Goal: Transaction & Acquisition: Purchase product/service

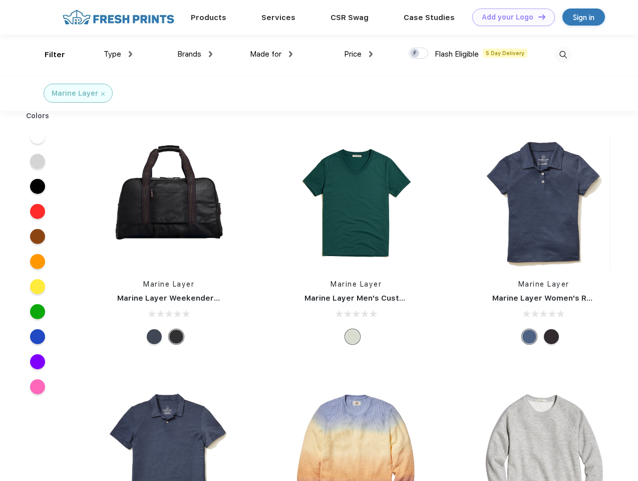
click at [510, 17] on link "Add your Logo Design Tool" at bounding box center [514, 18] width 83 height 18
click at [0, 0] on div "Design Tool" at bounding box center [0, 0] width 0 height 0
click at [538, 17] on link "Add your Logo Design Tool" at bounding box center [514, 18] width 83 height 18
click at [48, 55] on div "Filter" at bounding box center [55, 55] width 21 height 12
click at [118, 54] on span "Type" at bounding box center [113, 54] width 18 height 9
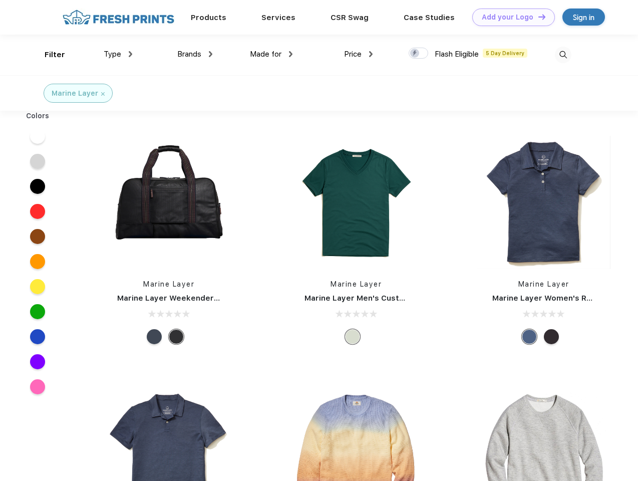
click at [195, 54] on span "Brands" at bounding box center [189, 54] width 24 height 9
click at [272, 54] on span "Made for" at bounding box center [266, 54] width 32 height 9
click at [359, 54] on span "Price" at bounding box center [353, 54] width 18 height 9
click at [419, 54] on div at bounding box center [419, 53] width 20 height 11
click at [415, 54] on input "checkbox" at bounding box center [412, 50] width 7 height 7
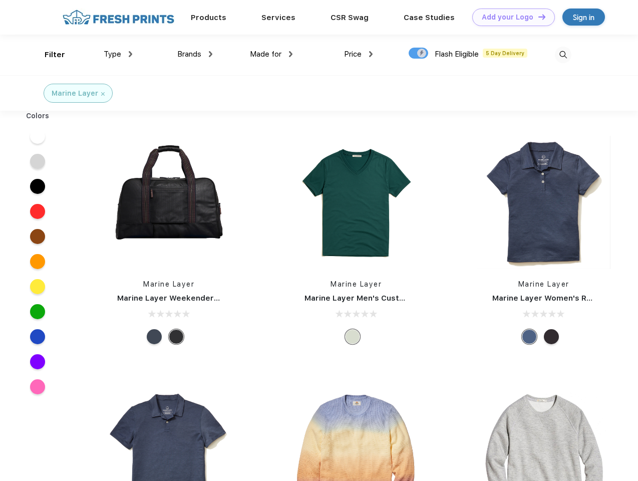
click at [563, 55] on img at bounding box center [563, 55] width 17 height 17
